Goal: Information Seeking & Learning: Learn about a topic

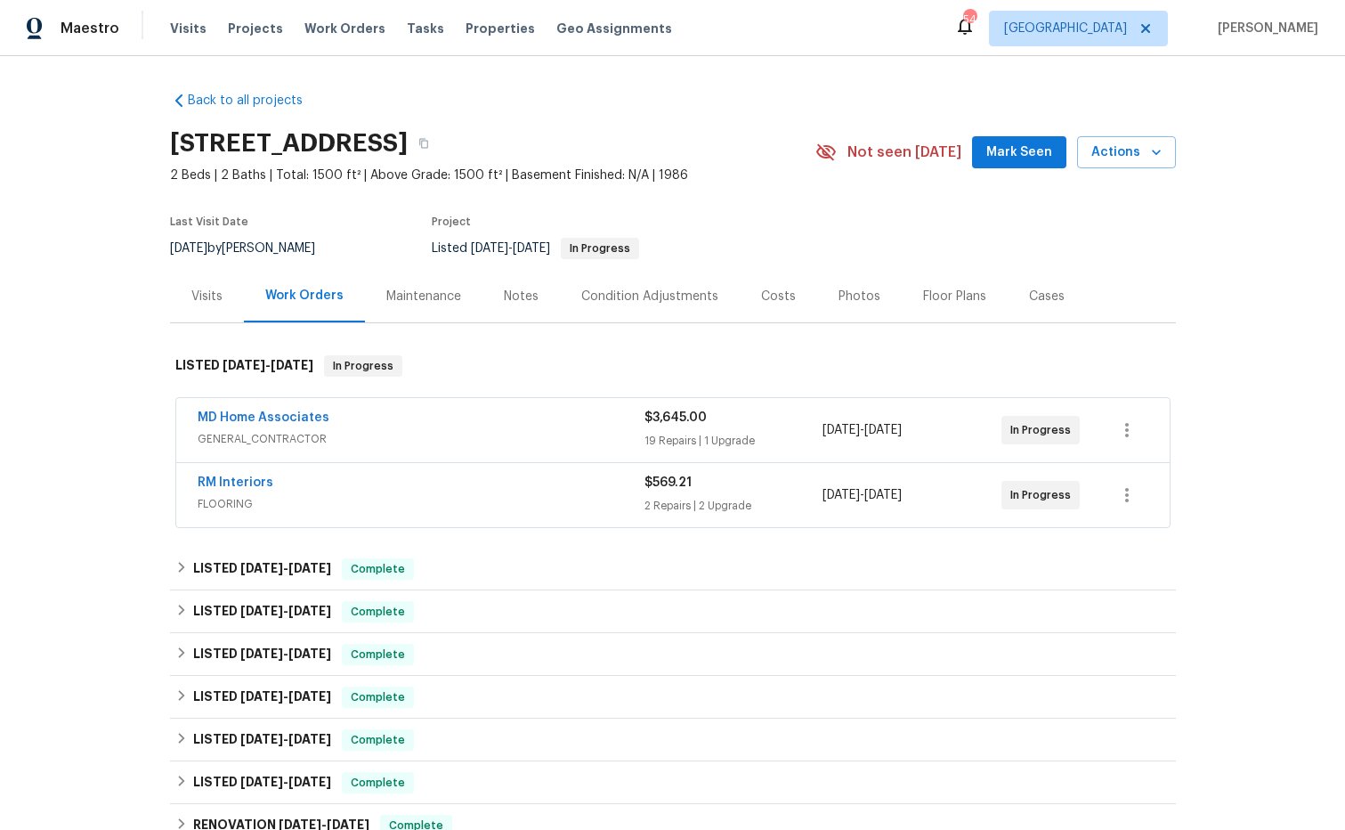
click at [782, 297] on div "Costs" at bounding box center [778, 297] width 35 height 18
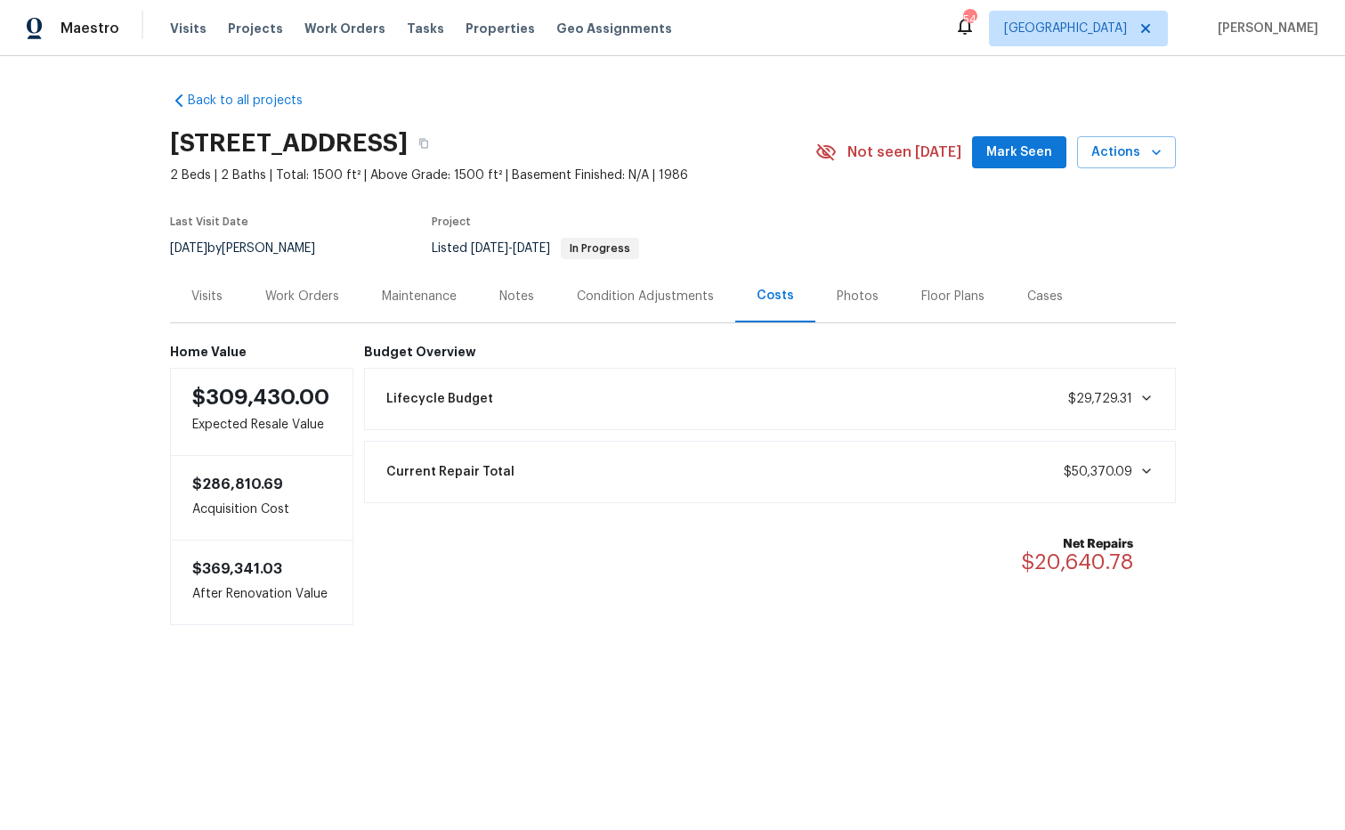
click at [318, 302] on div "Work Orders" at bounding box center [302, 297] width 74 height 18
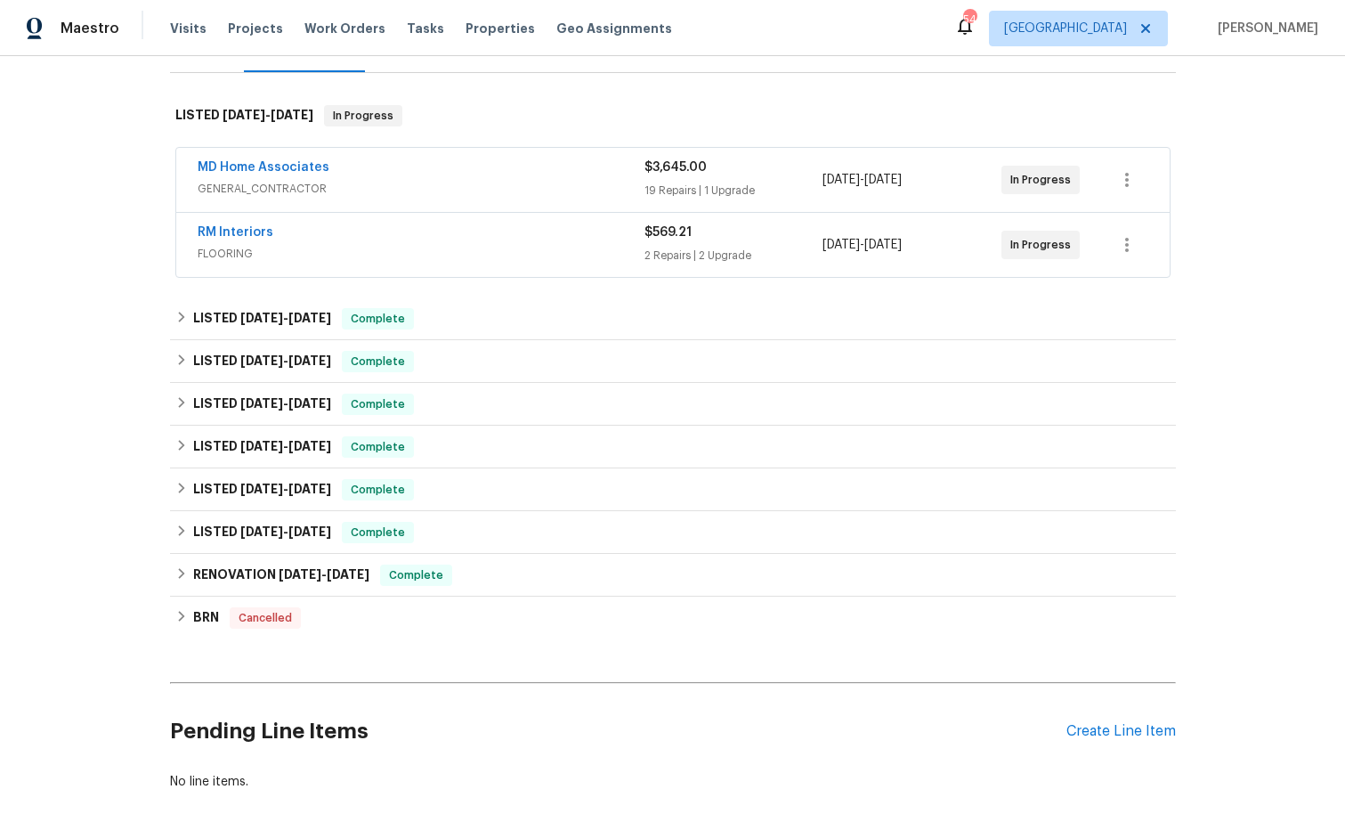
scroll to position [255, 0]
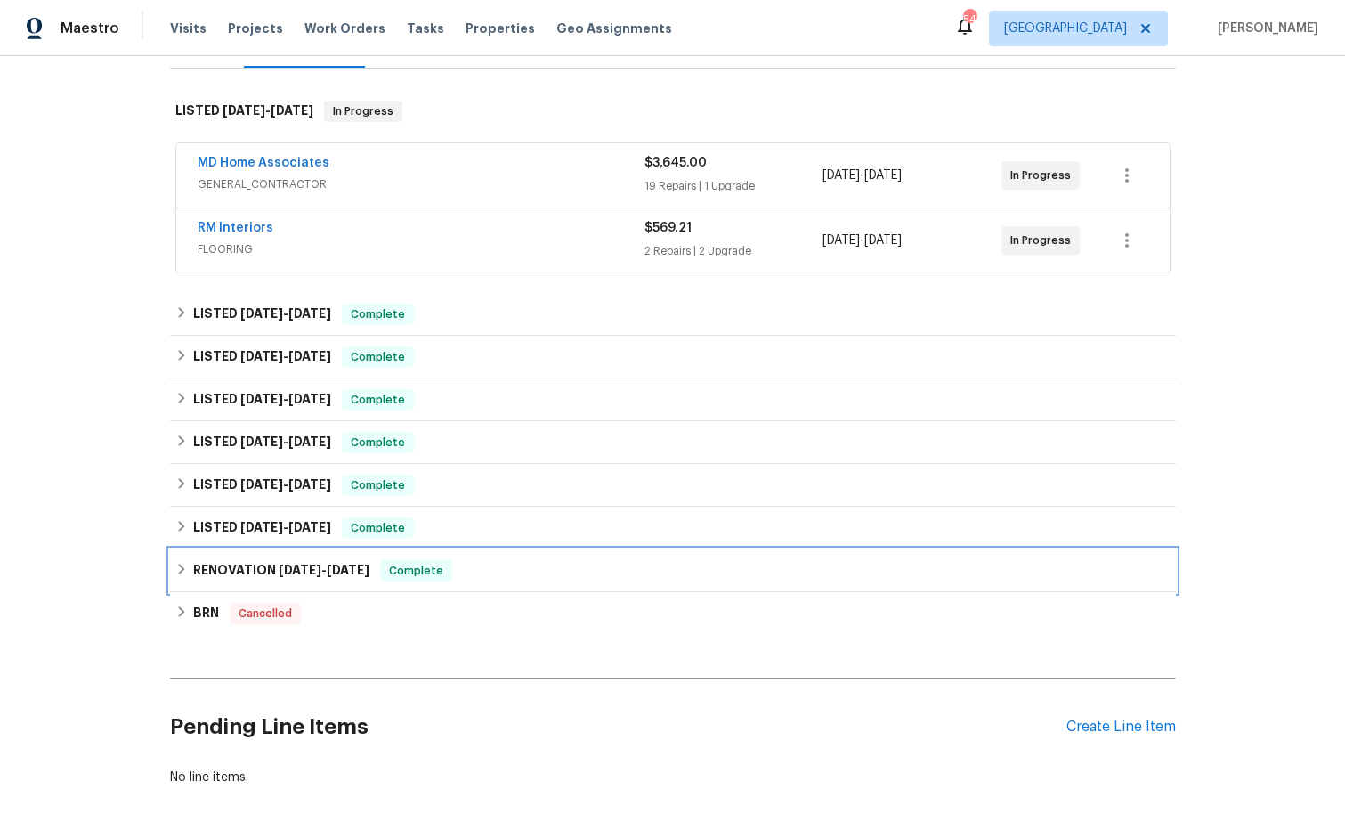
click at [282, 572] on span "3/18/24" at bounding box center [300, 570] width 43 height 12
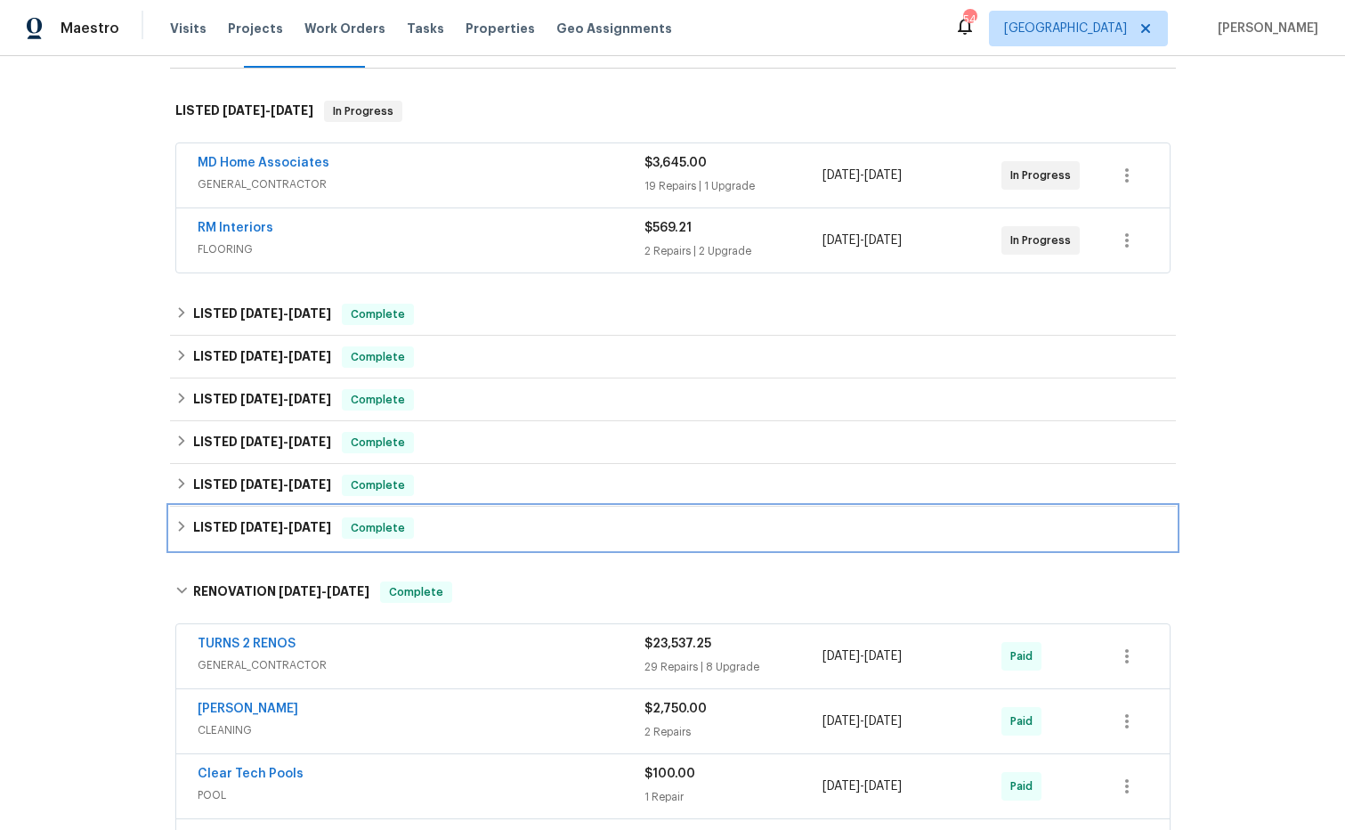
click at [265, 530] on span "5/7/24" at bounding box center [261, 527] width 43 height 12
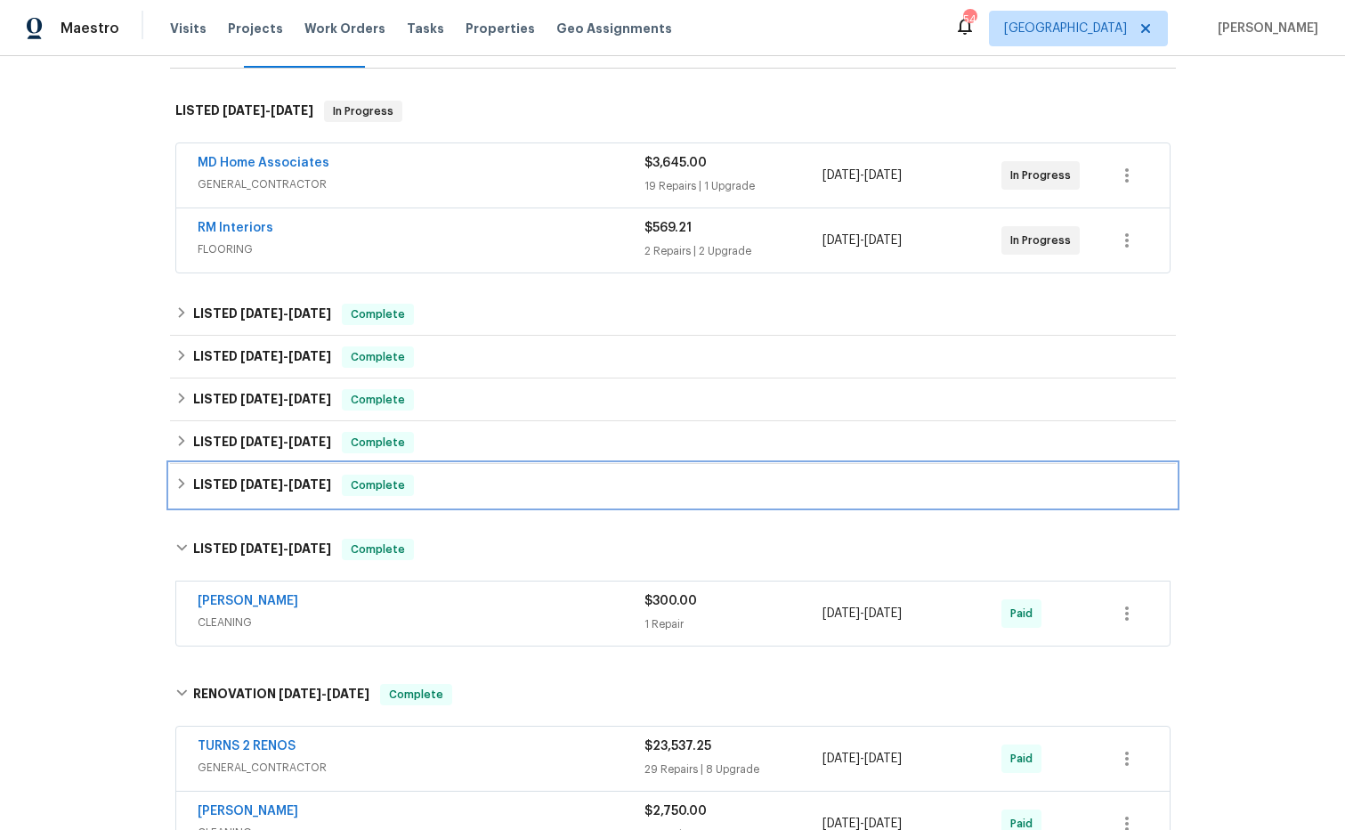
click at [275, 487] on span "6/11/24" at bounding box center [261, 484] width 43 height 12
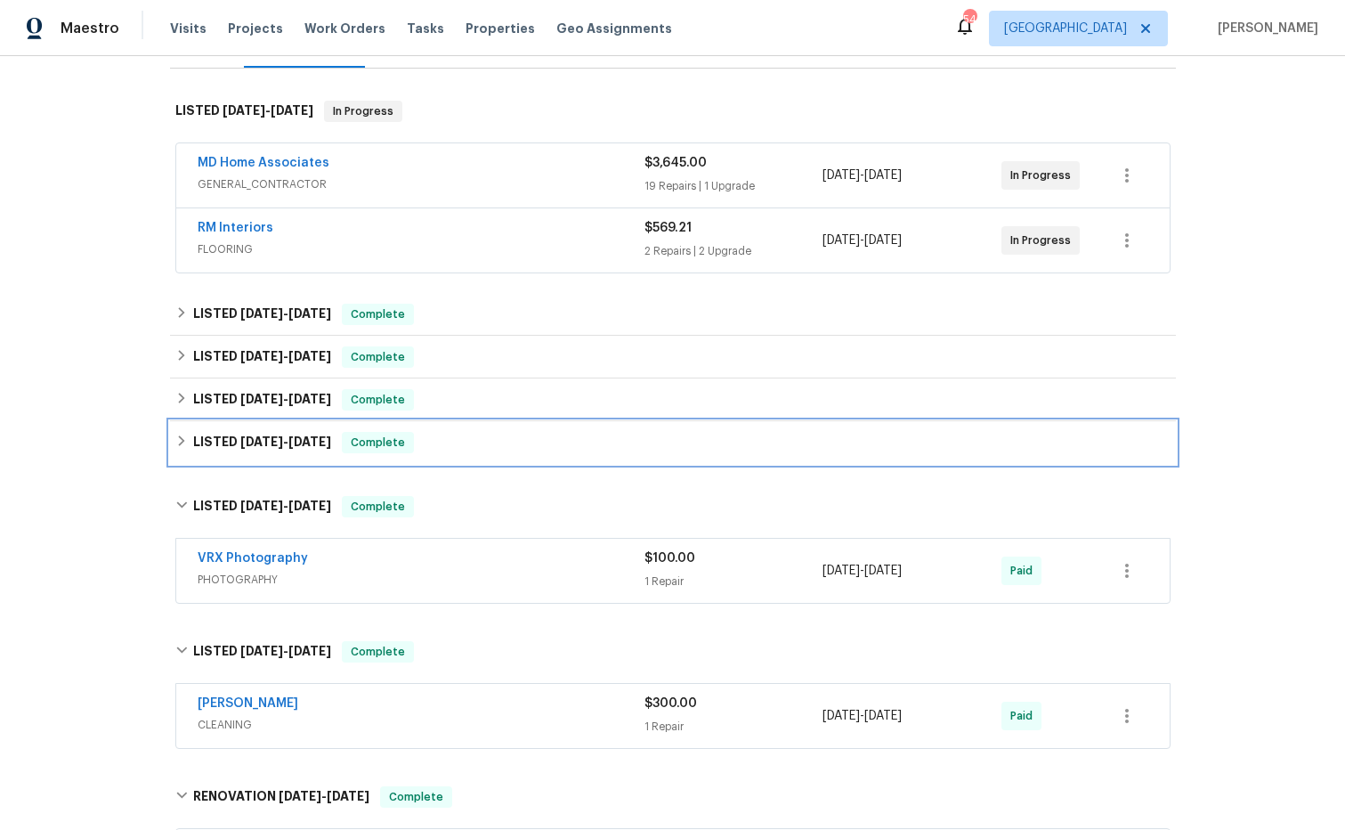
click at [275, 444] on span "8/7/24" at bounding box center [261, 441] width 43 height 12
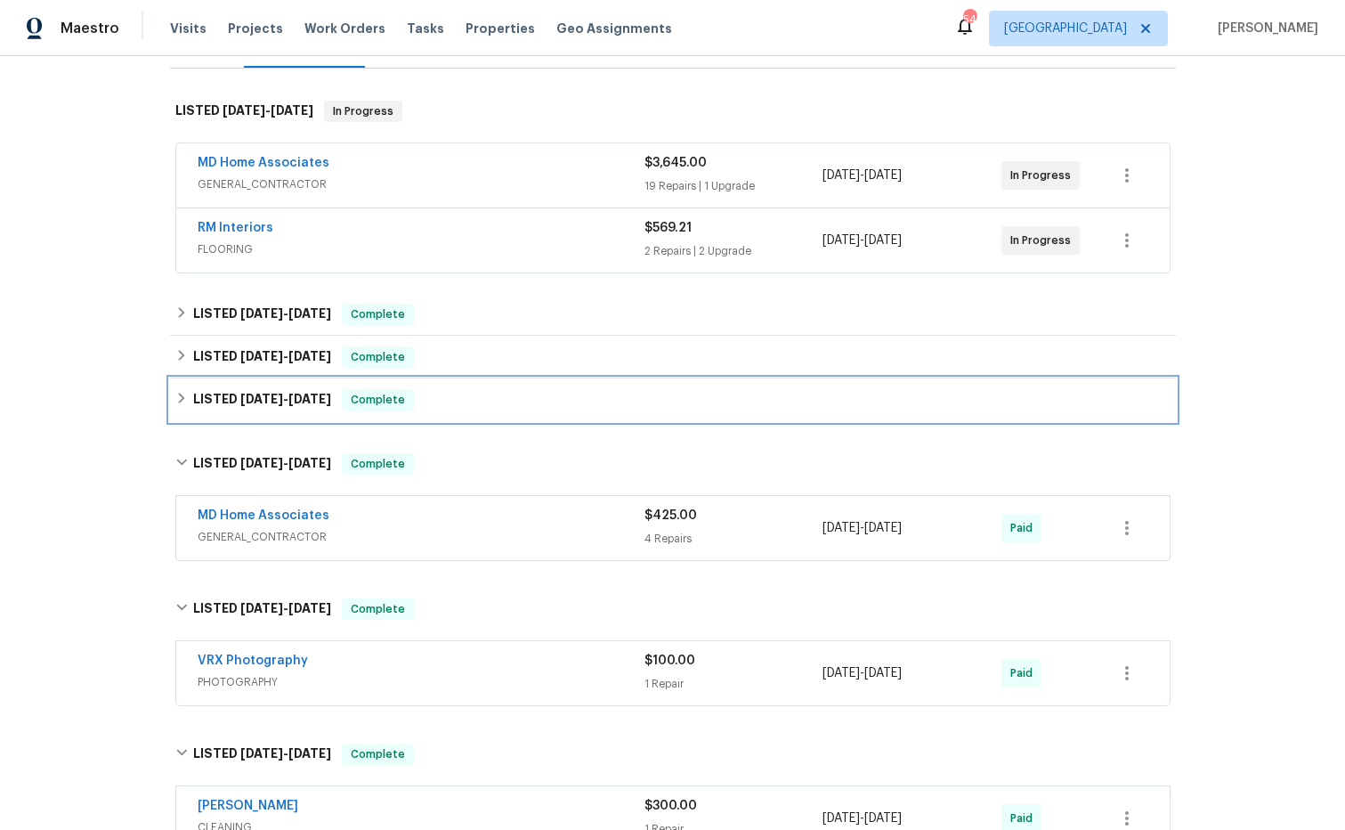
click at [281, 404] on span "9/5/24 - 11/22/24" at bounding box center [285, 399] width 91 height 12
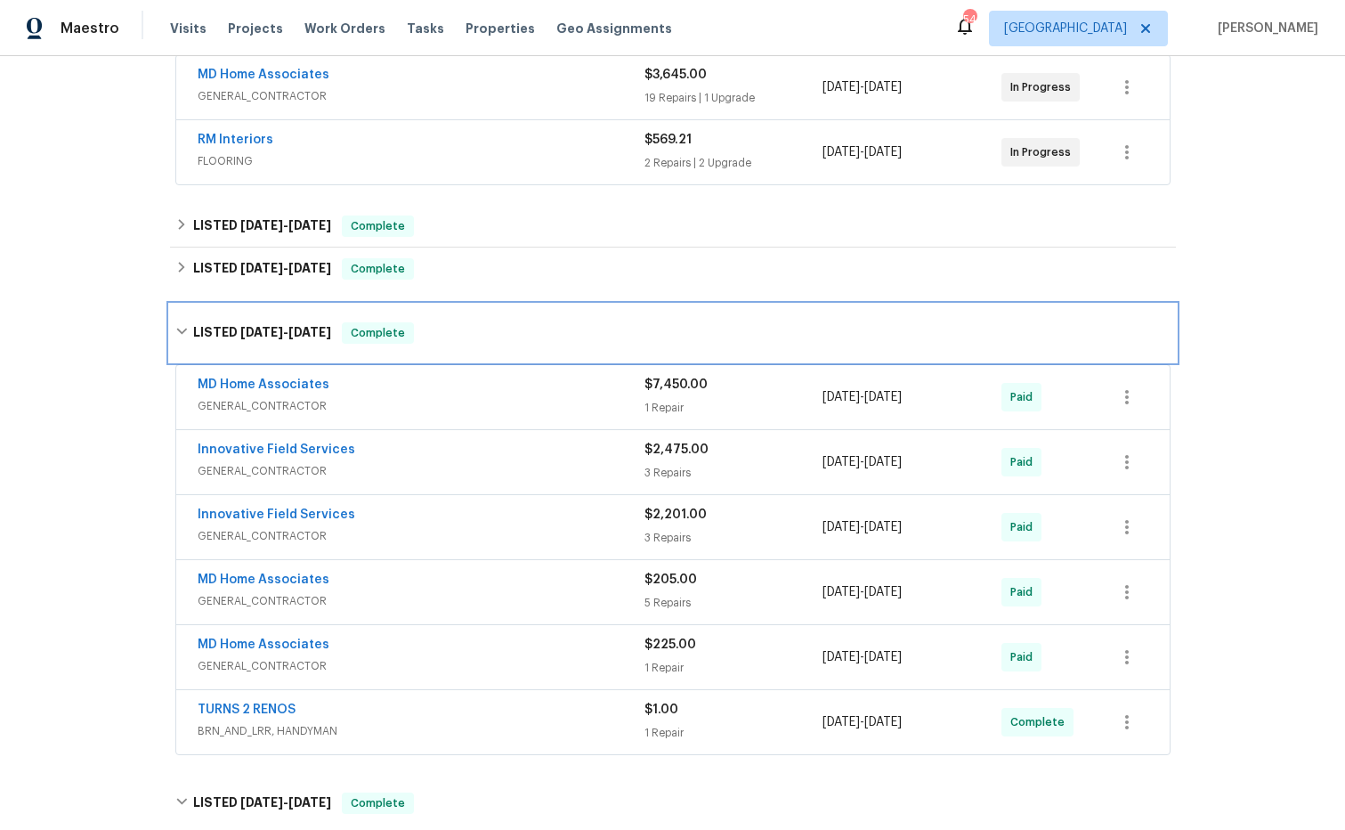
scroll to position [361, 0]
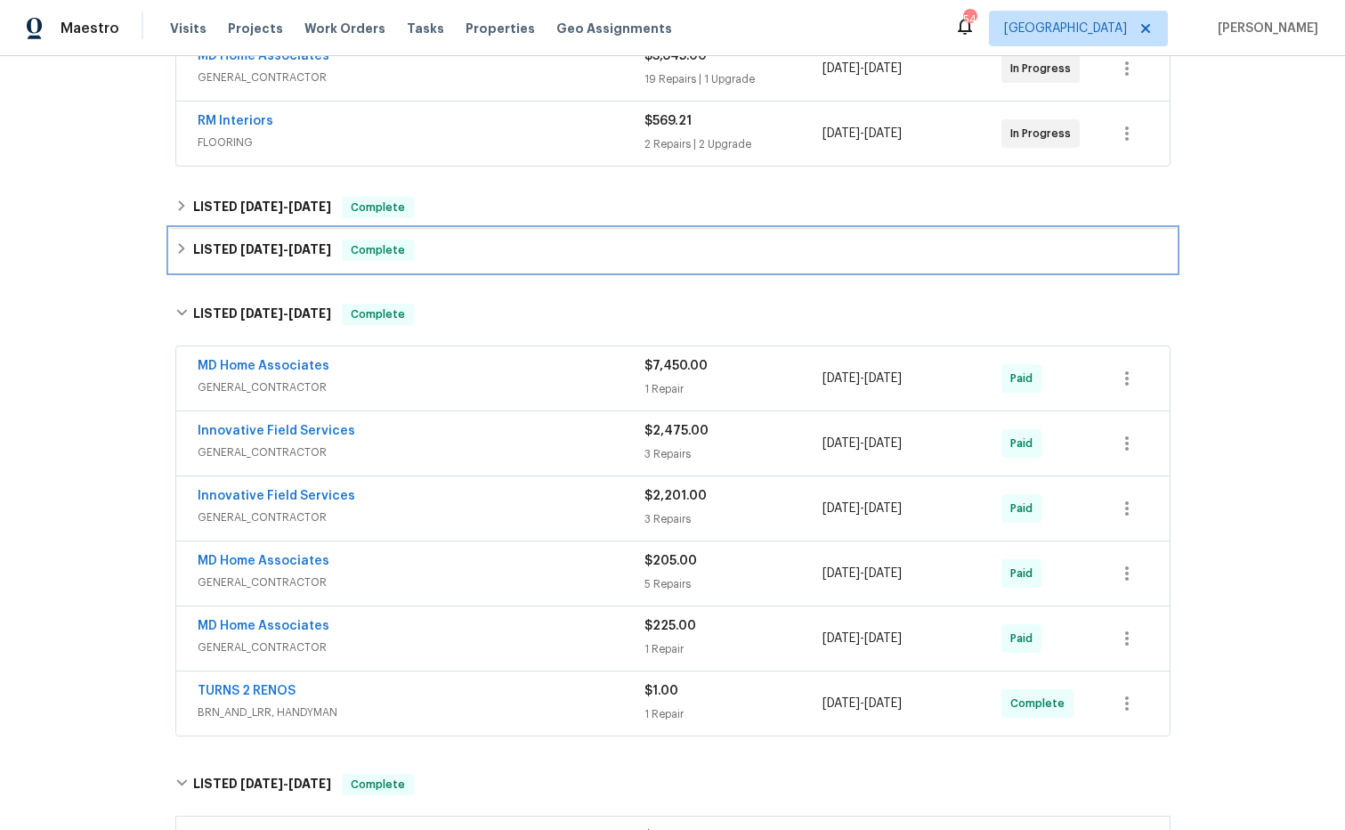
click at [270, 255] on span "1/29/25" at bounding box center [261, 249] width 43 height 12
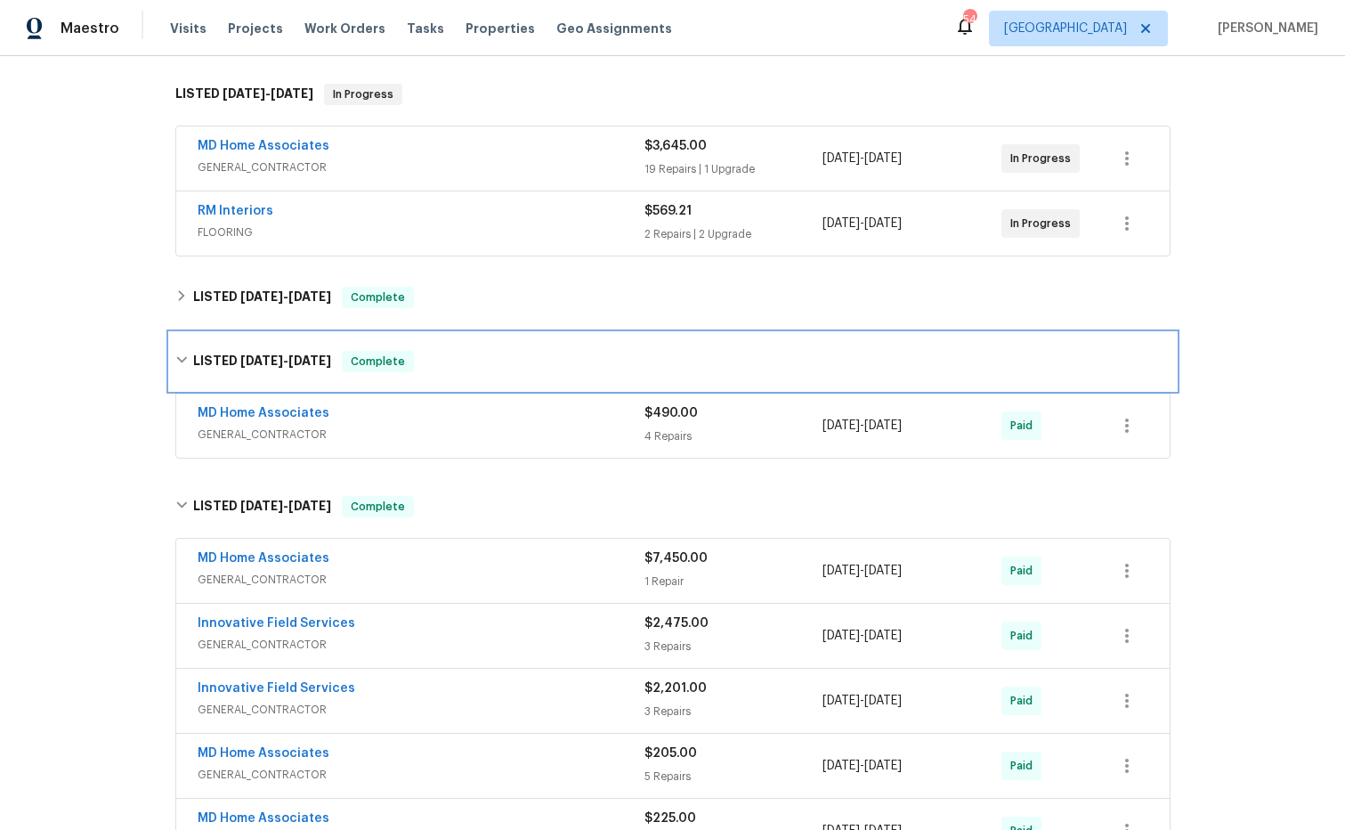
scroll to position [258, 0]
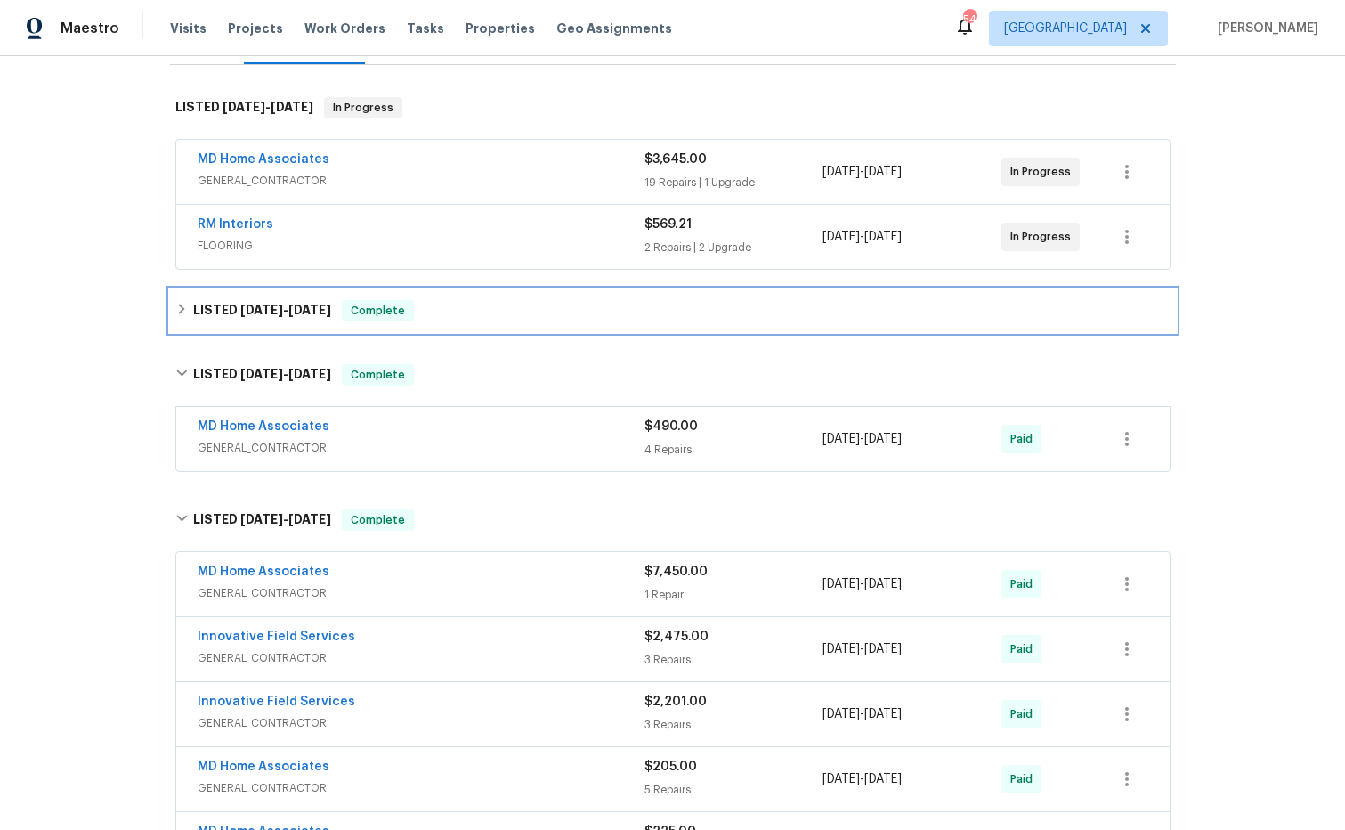
click at [292, 316] on h6 "LISTED 4/1/25 - 6/10/25" at bounding box center [262, 310] width 138 height 21
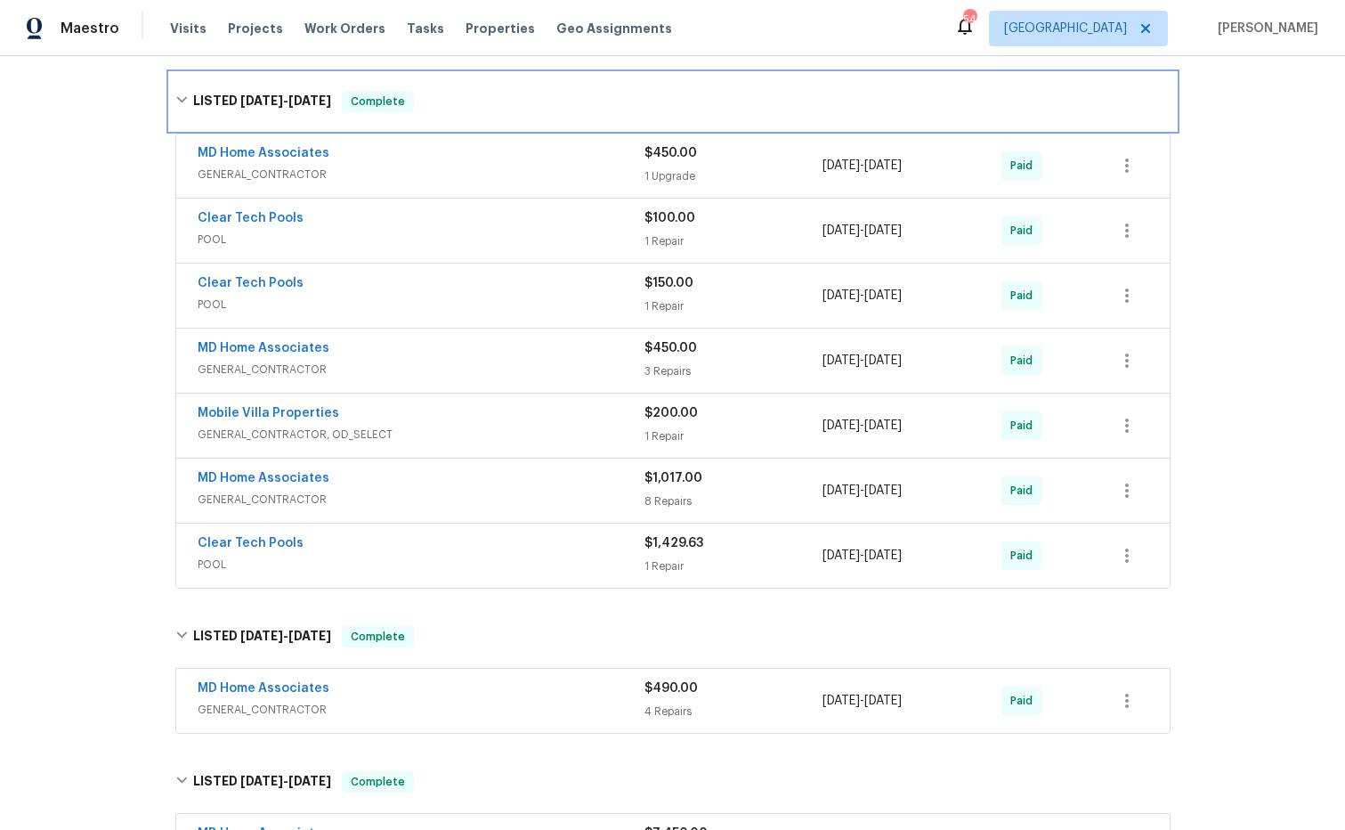
scroll to position [505, 0]
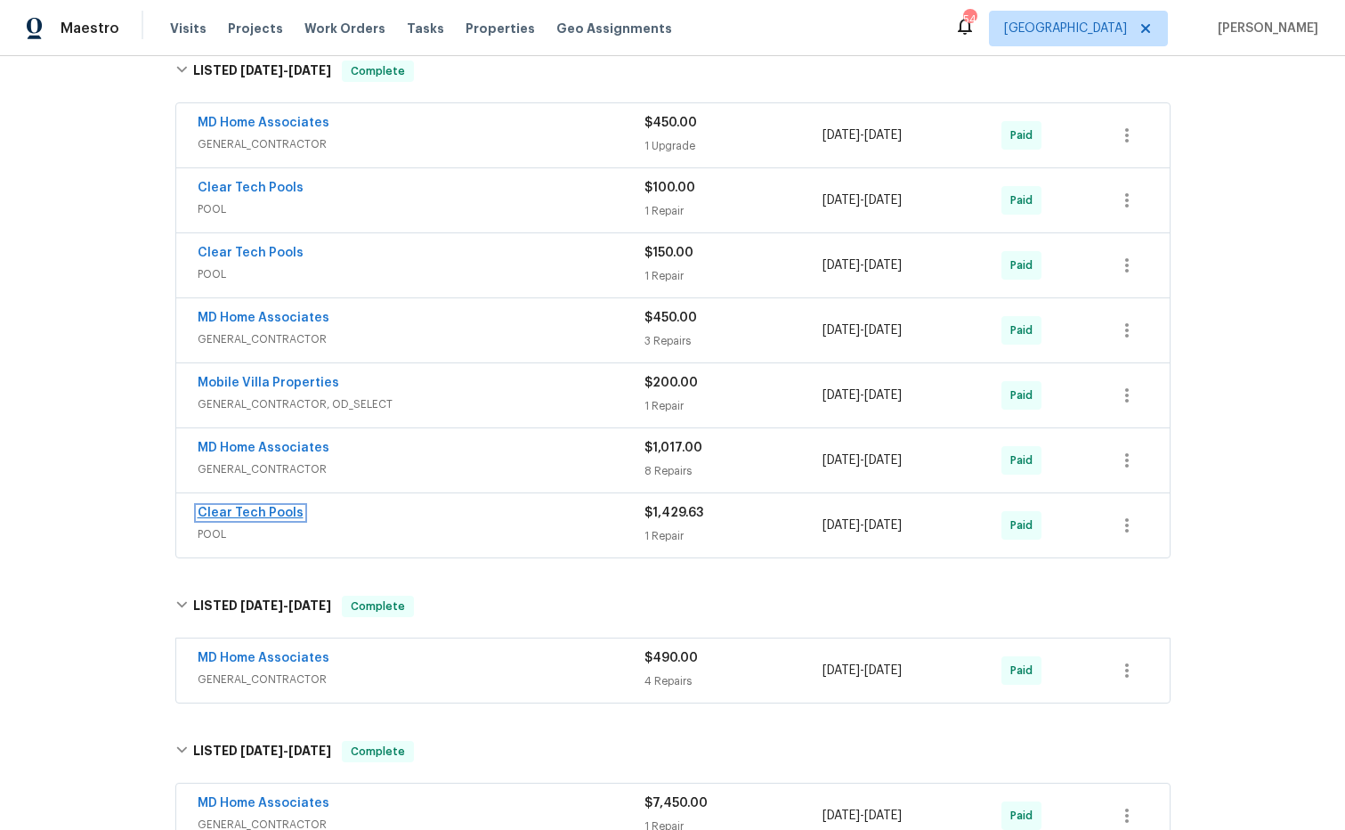
click at [288, 512] on link "Clear Tech Pools" at bounding box center [251, 513] width 106 height 12
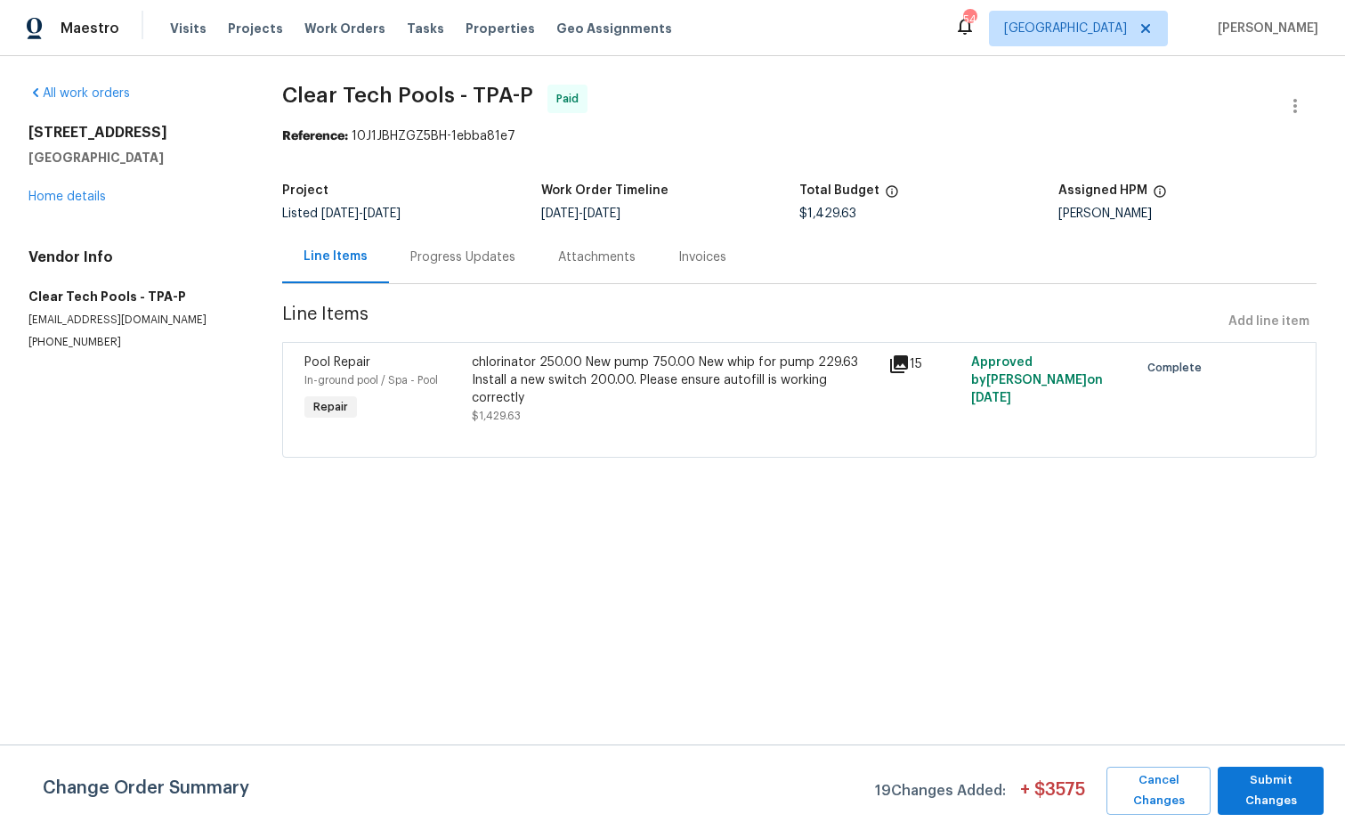
click at [902, 366] on icon at bounding box center [898, 363] width 21 height 21
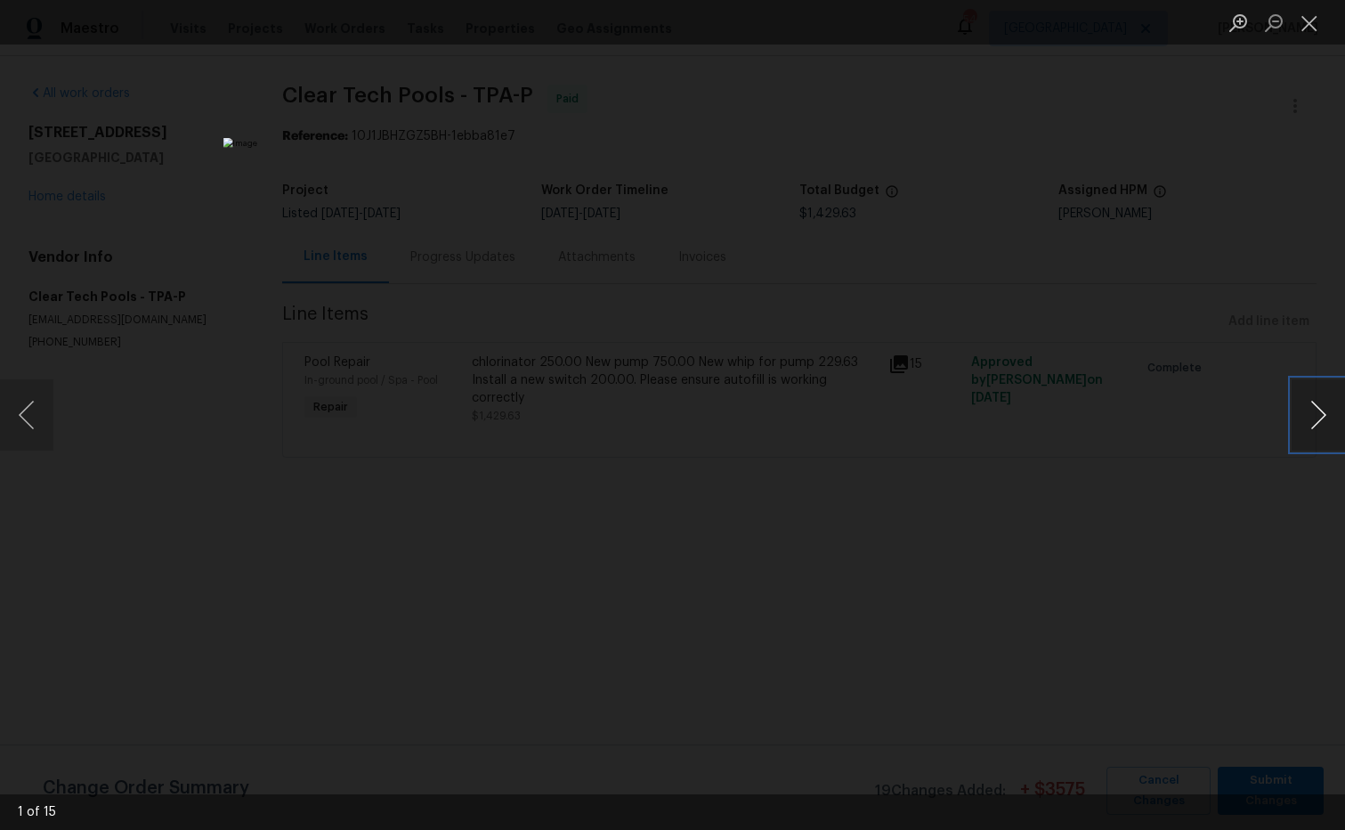
click at [1323, 418] on button "Next image" at bounding box center [1318, 414] width 53 height 71
click at [1322, 418] on button "Next image" at bounding box center [1318, 414] width 53 height 71
click at [1321, 418] on button "Next image" at bounding box center [1318, 414] width 53 height 71
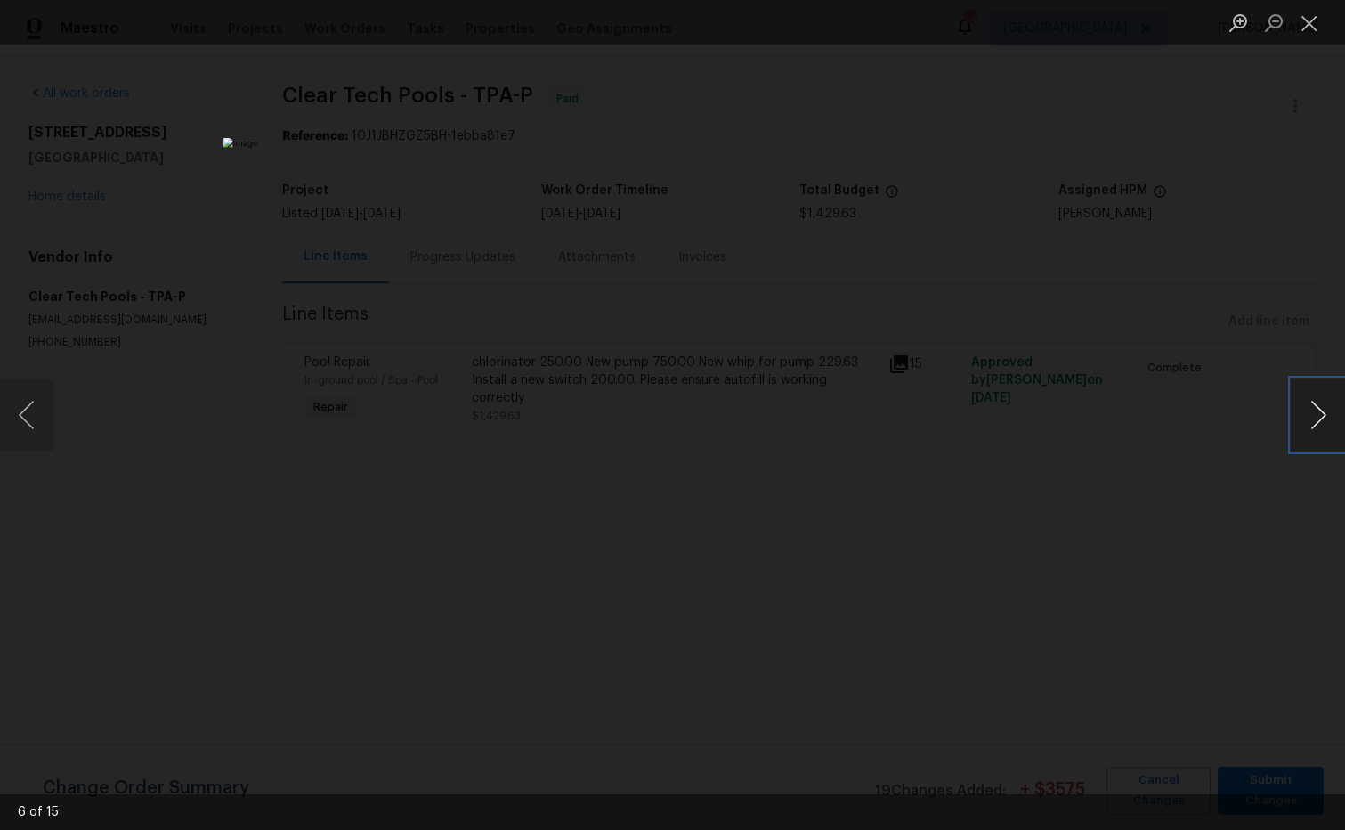
click at [1321, 418] on button "Next image" at bounding box center [1318, 414] width 53 height 71
click at [1314, 30] on button "Close lightbox" at bounding box center [1310, 22] width 36 height 31
